Goal: Check status: Verify the current state of an ongoing process or item

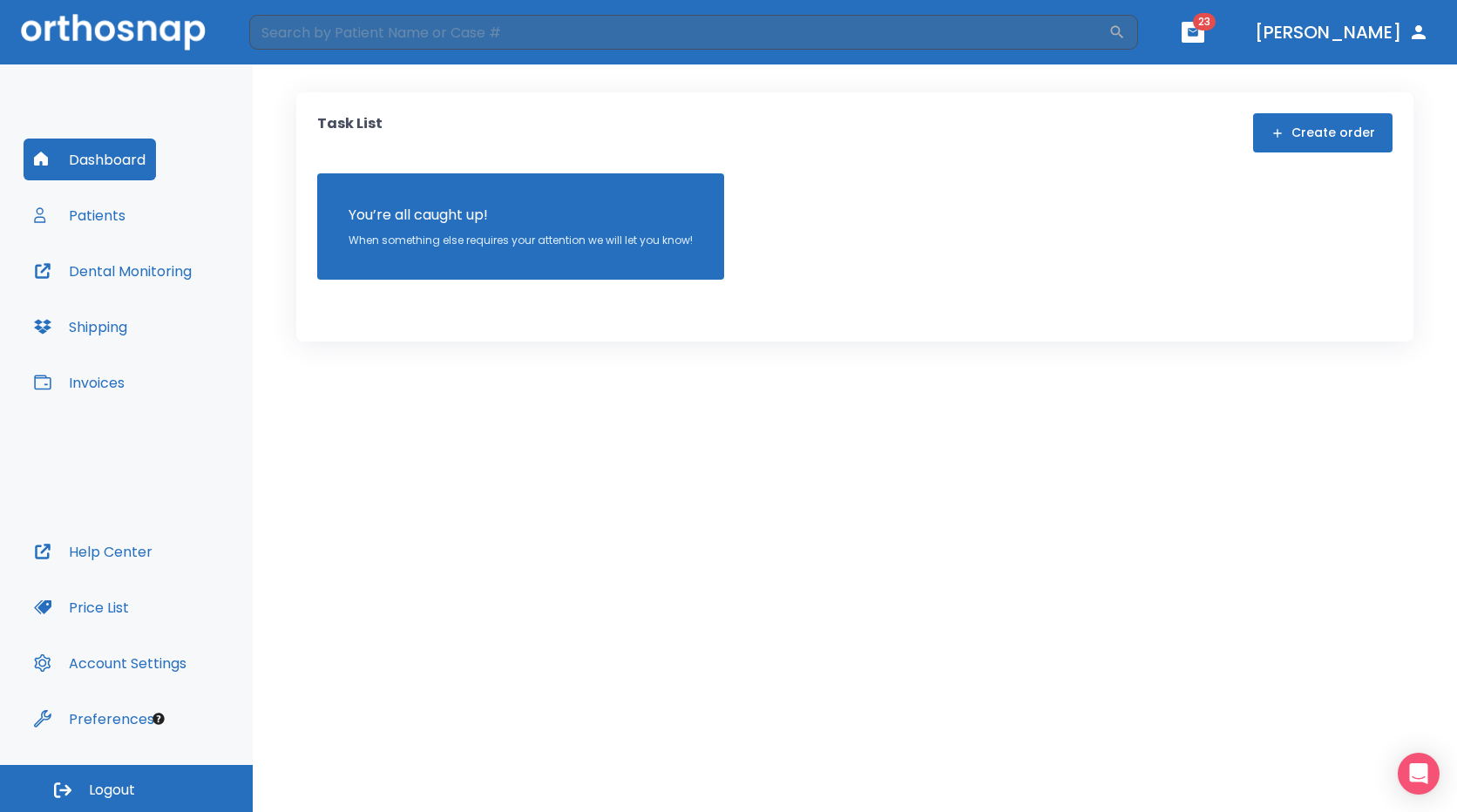
click at [105, 215] on button "Patients" at bounding box center [79, 215] width 112 height 42
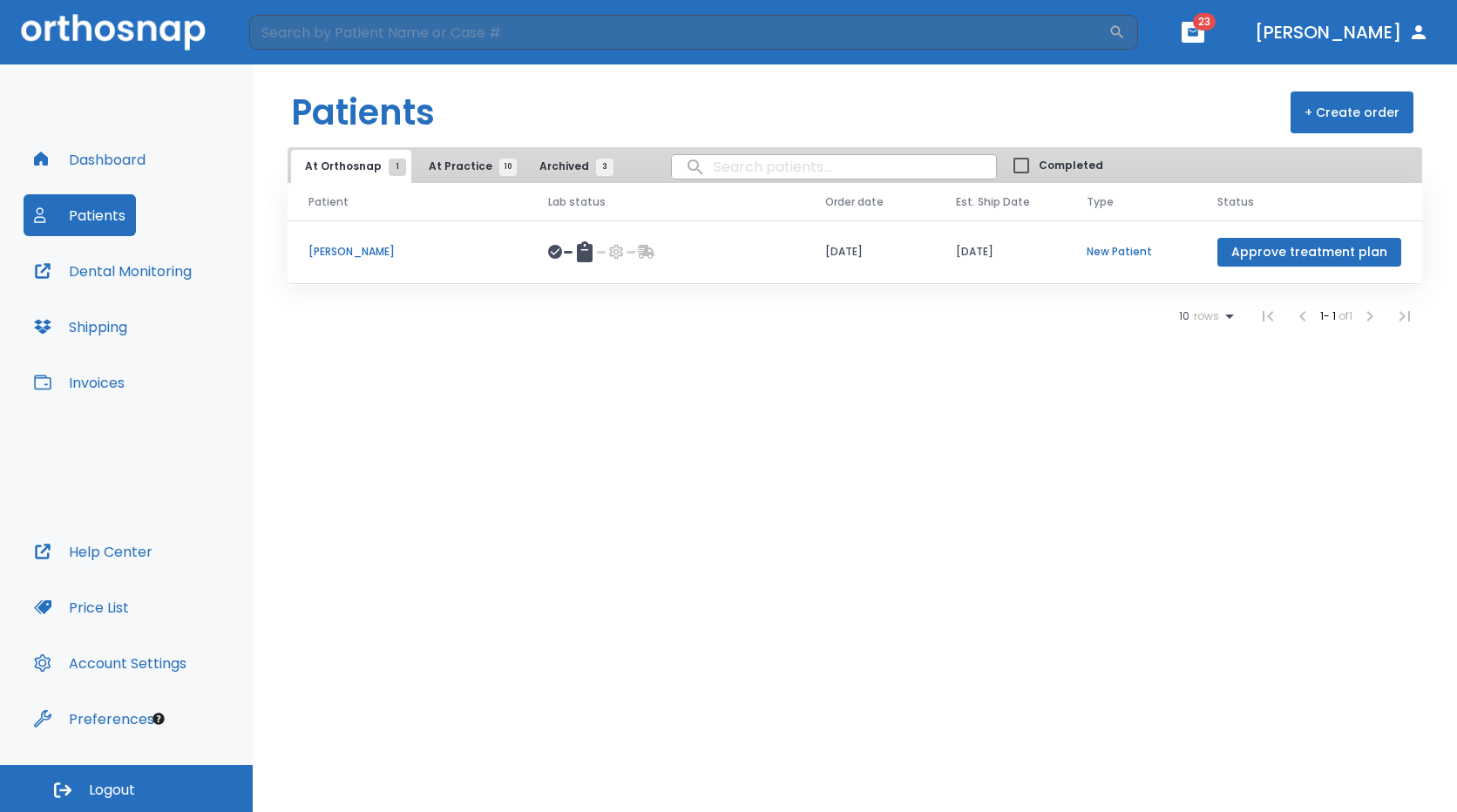
click at [688, 168] on body "​ 23 [PERSON_NAME] Dashboard Patients Dental Monitoring Shipping Invoices Help …" at bounding box center [728, 406] width 1457 height 812
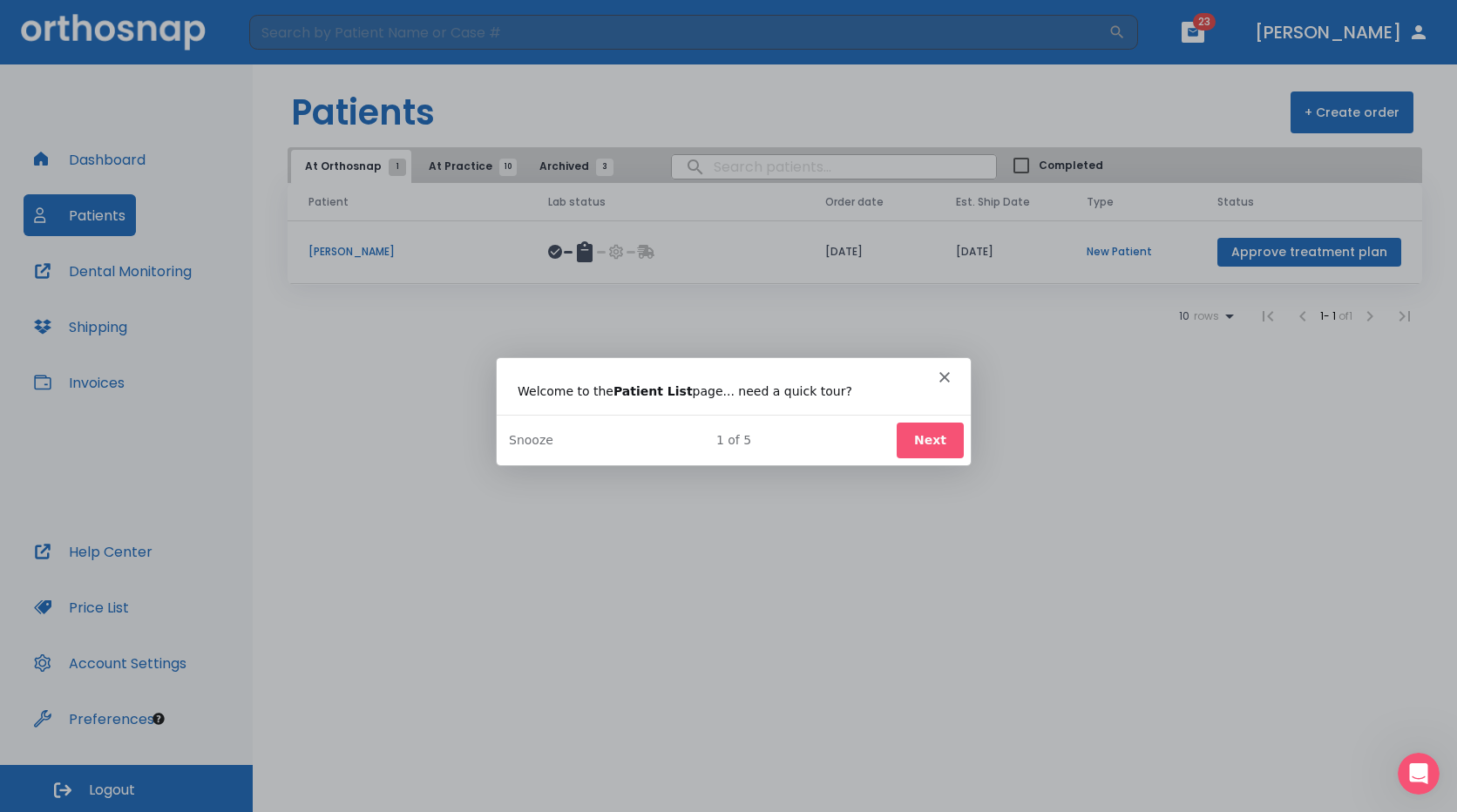
click at [943, 374] on polygon "Close" at bounding box center [943, 375] width 11 height 11
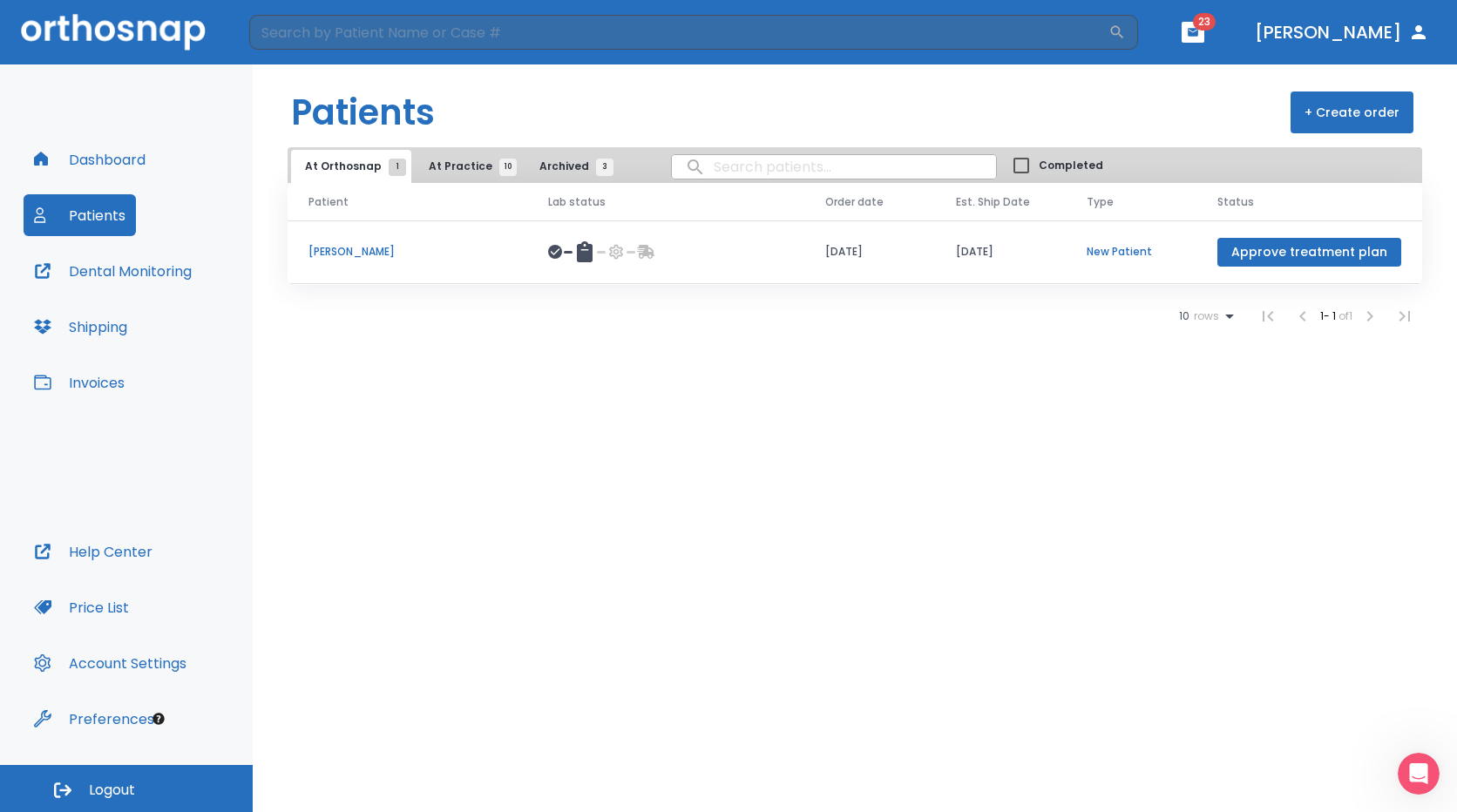
click at [694, 167] on input "search" at bounding box center [833, 167] width 324 height 34
type input "[PERSON_NAME]"
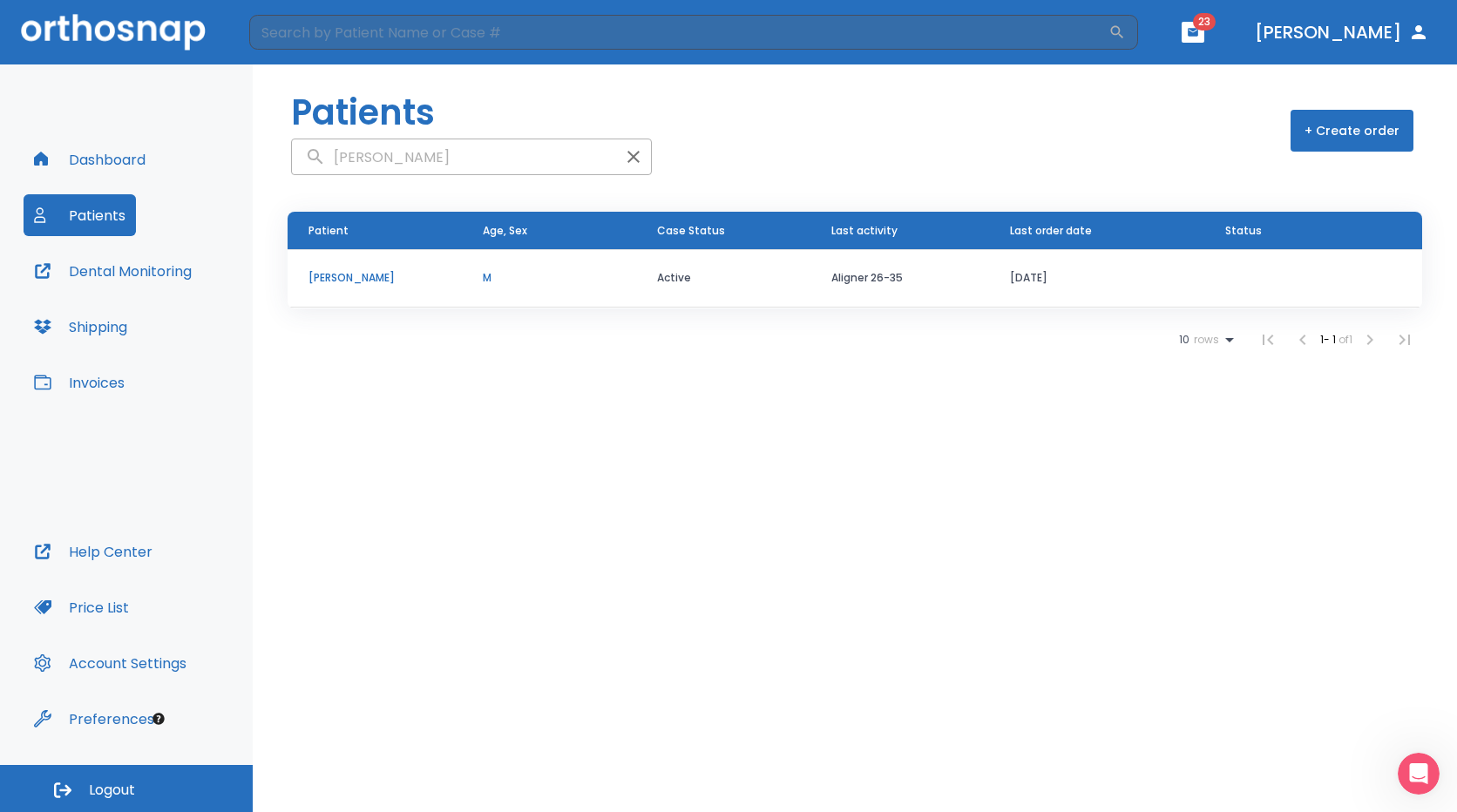
click at [337, 276] on p "[PERSON_NAME]" at bounding box center [374, 277] width 132 height 15
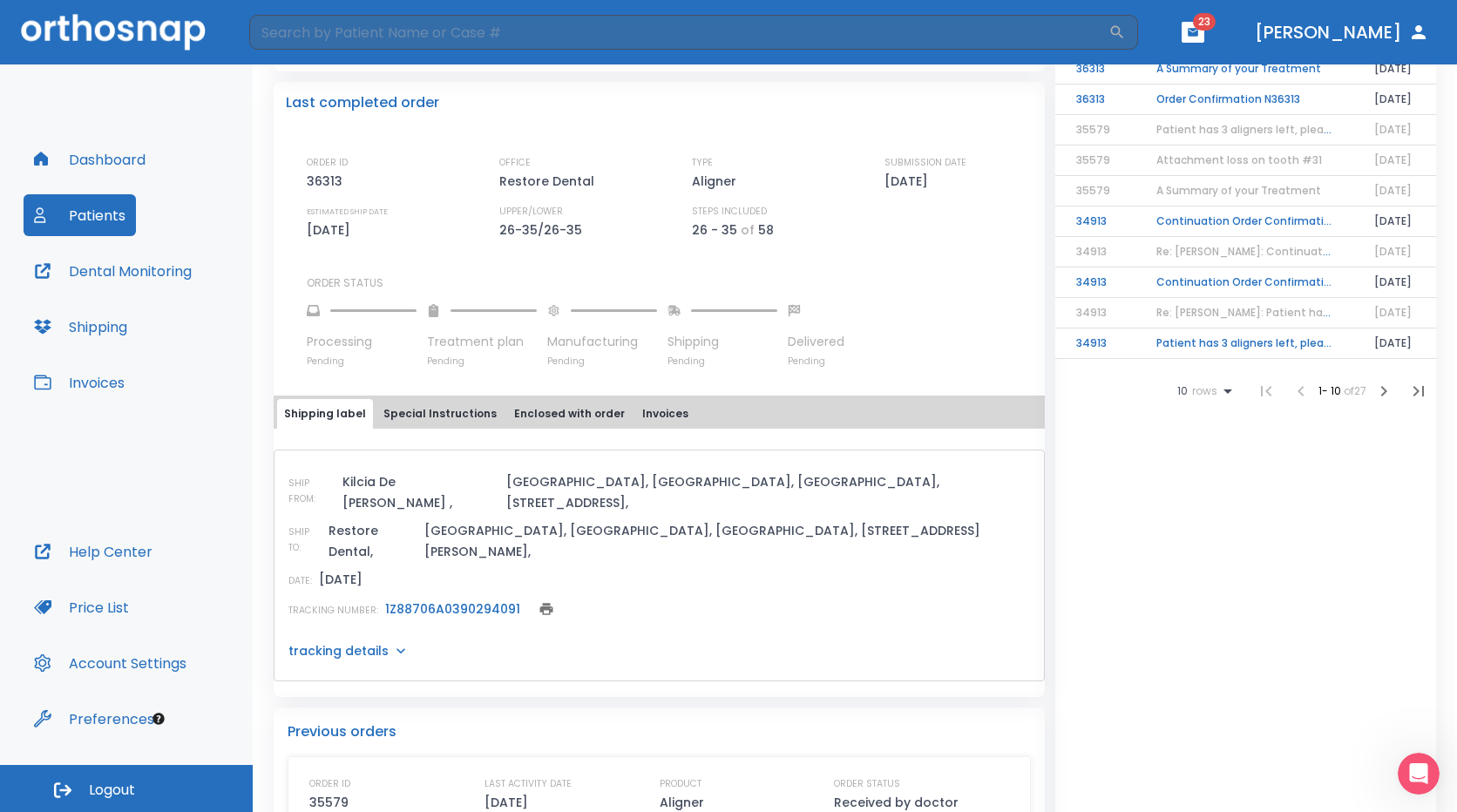
scroll to position [435, 0]
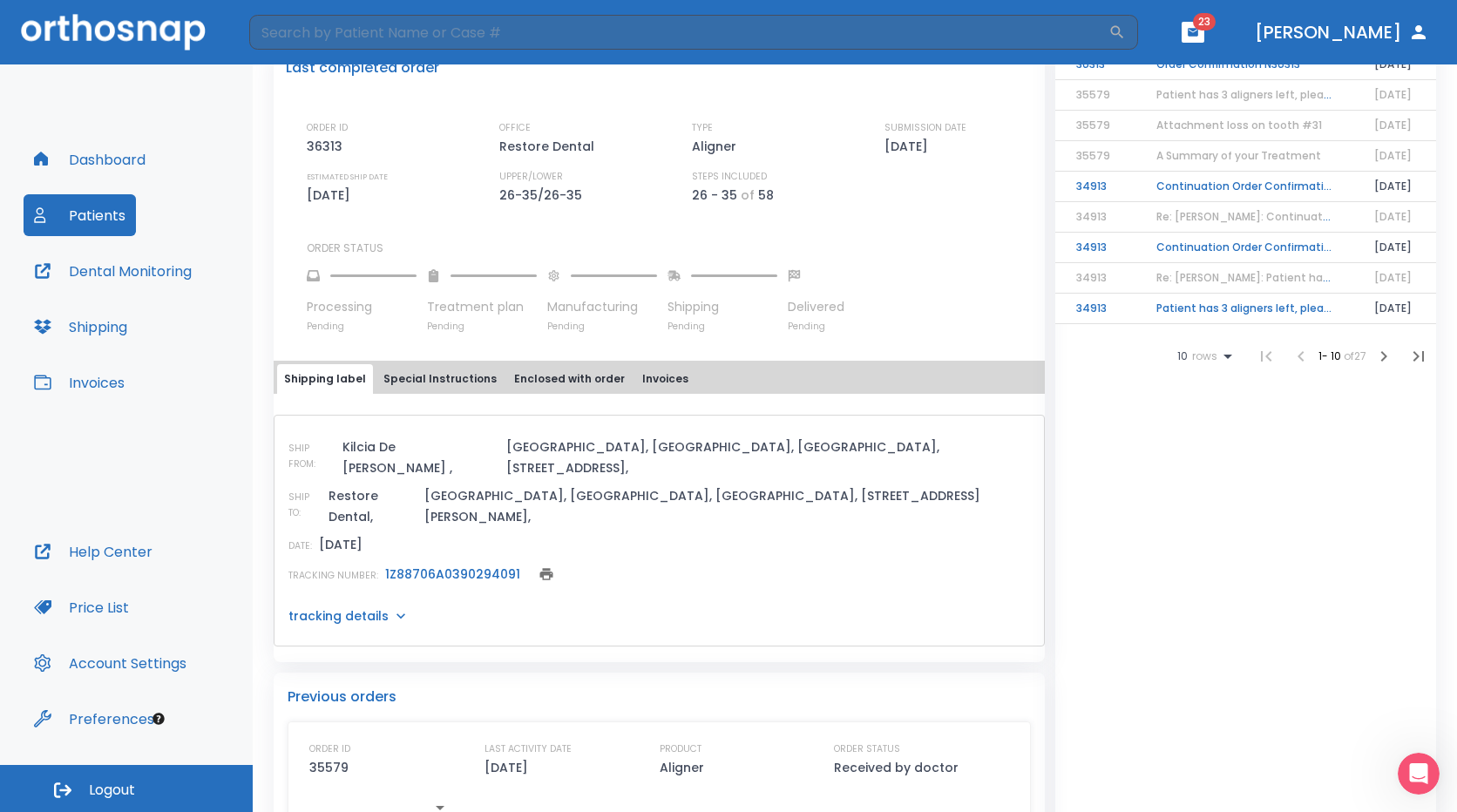
click at [366, 607] on p "tracking details" at bounding box center [338, 616] width 100 height 17
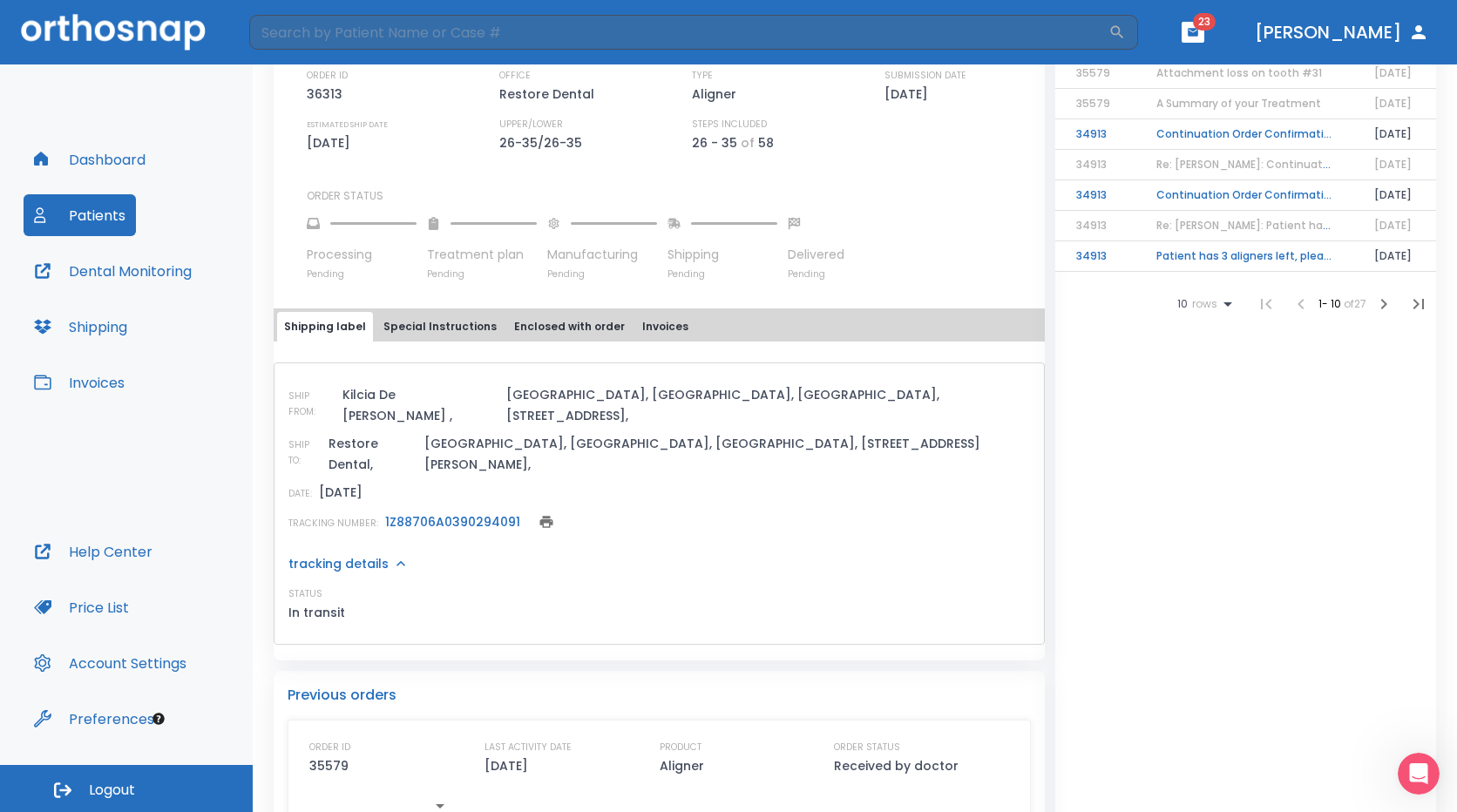
scroll to position [522, 0]
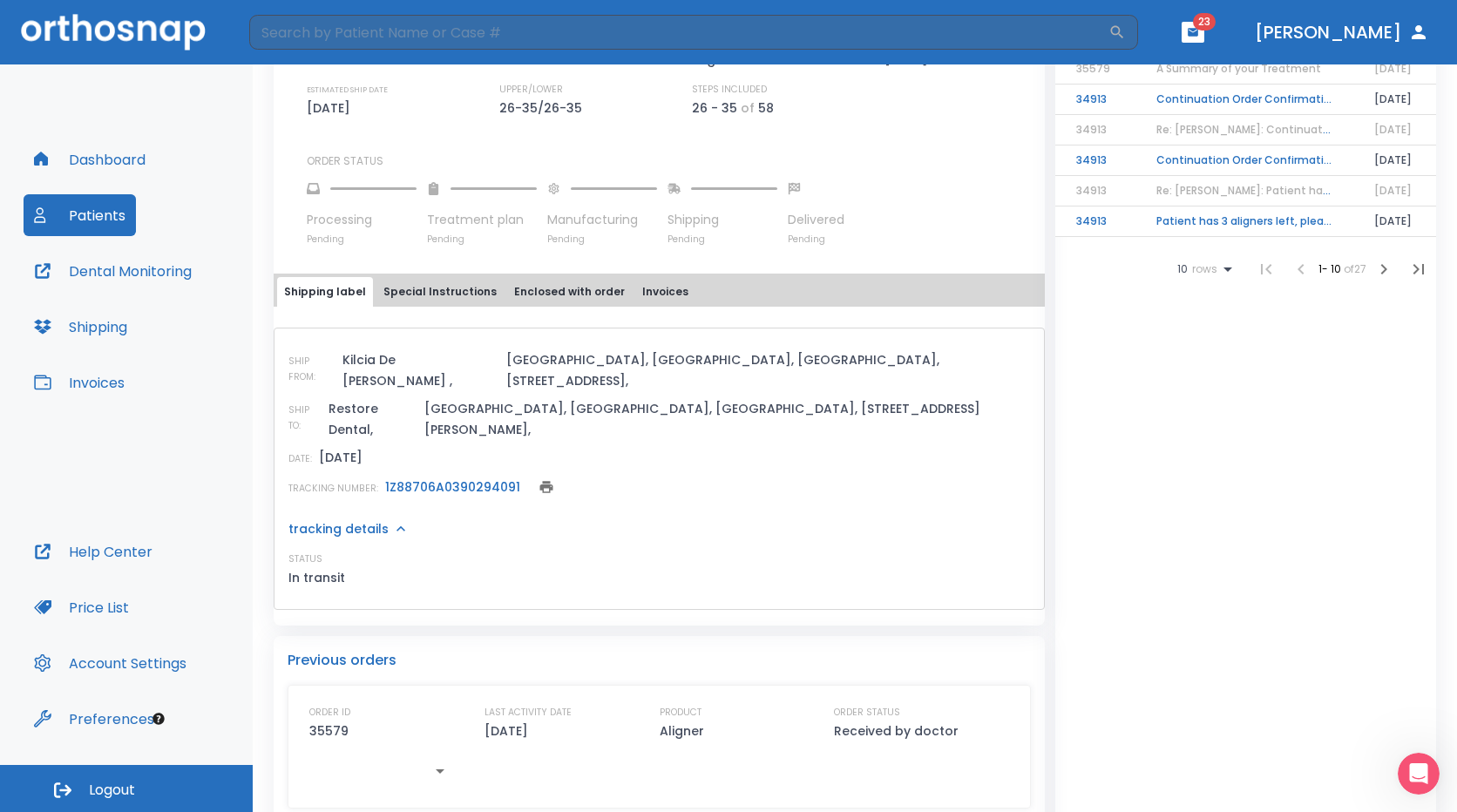
click at [345, 520] on p "tracking details" at bounding box center [338, 529] width 100 height 17
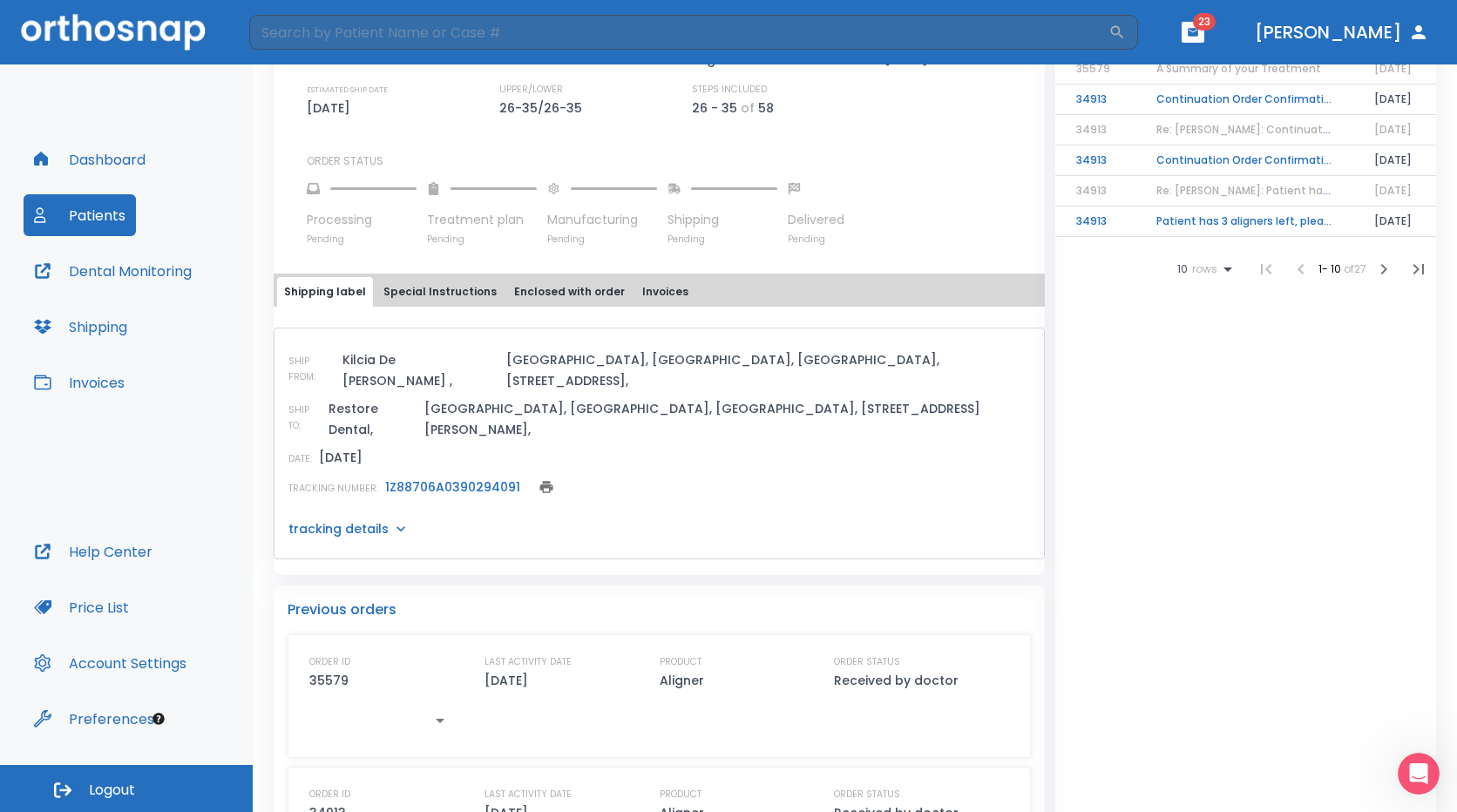
click at [345, 520] on p "tracking details" at bounding box center [338, 529] width 100 height 17
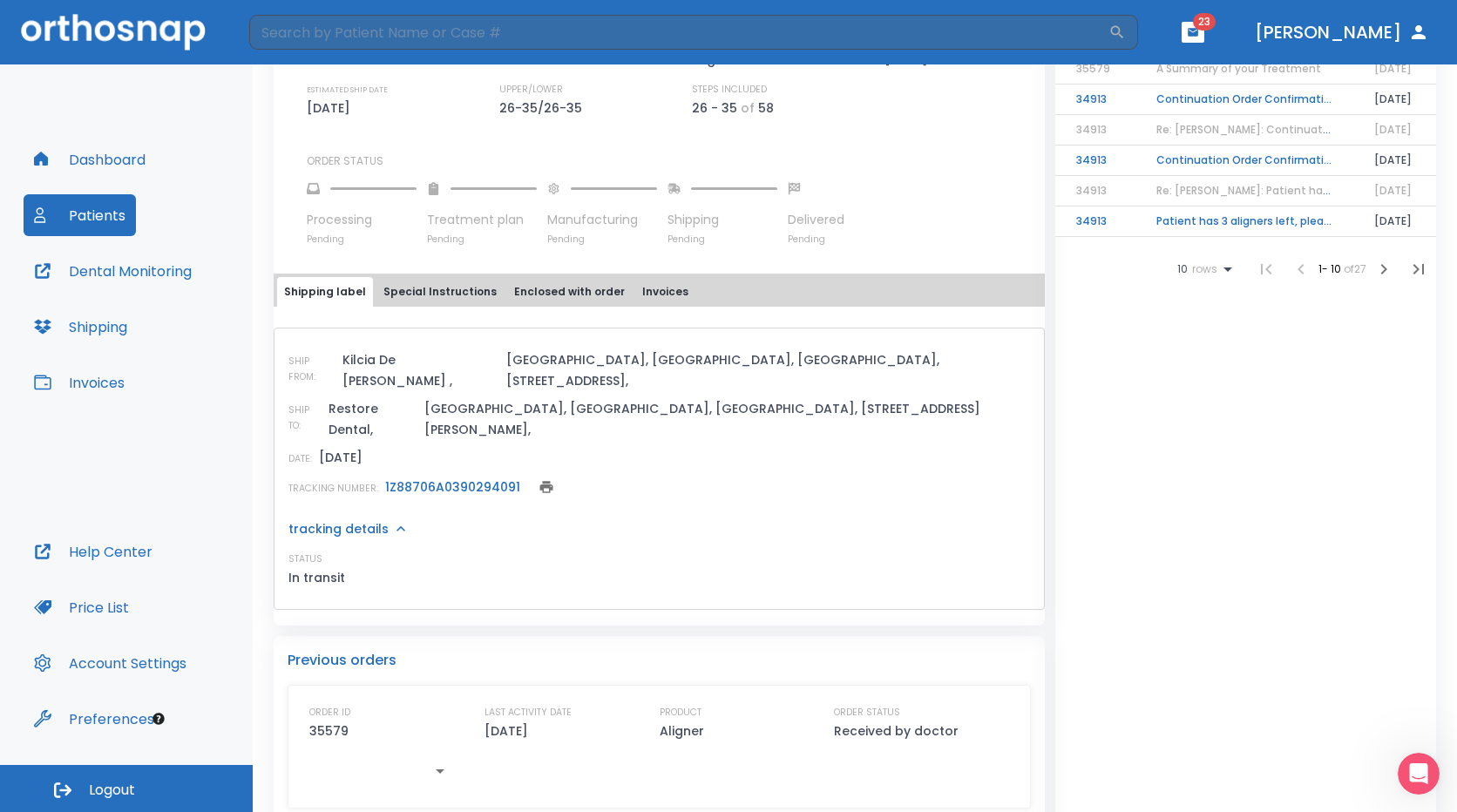
click at [426, 478] on link "1Z88706A0390294091" at bounding box center [453, 487] width 135 height 17
click at [372, 520] on p "tracking details" at bounding box center [338, 529] width 100 height 17
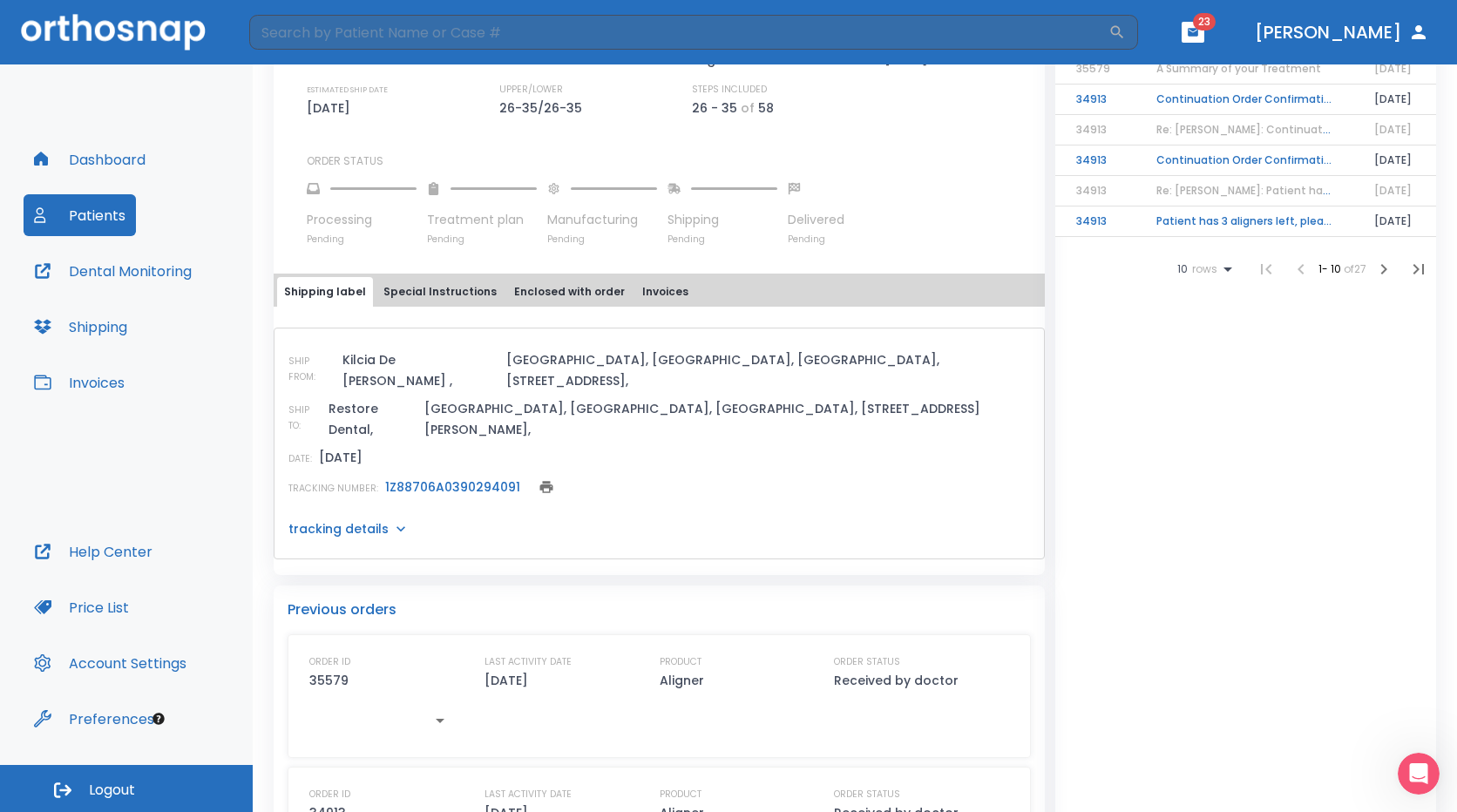
click at [372, 520] on p "tracking details" at bounding box center [338, 529] width 100 height 17
